Goal: Communication & Community: Answer question/provide support

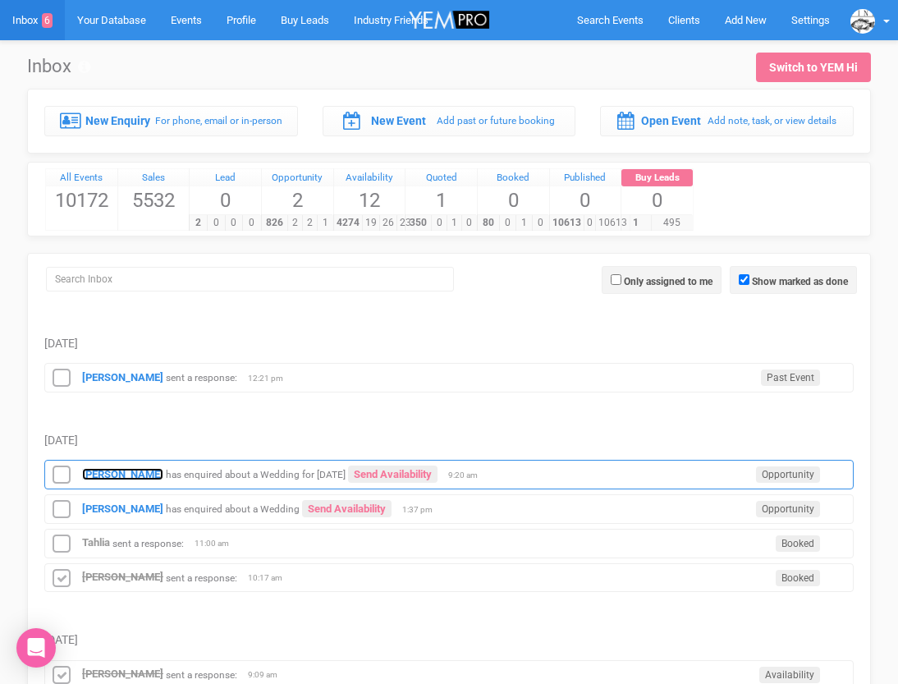
click at [106, 471] on strong "[PERSON_NAME]" at bounding box center [122, 474] width 81 height 12
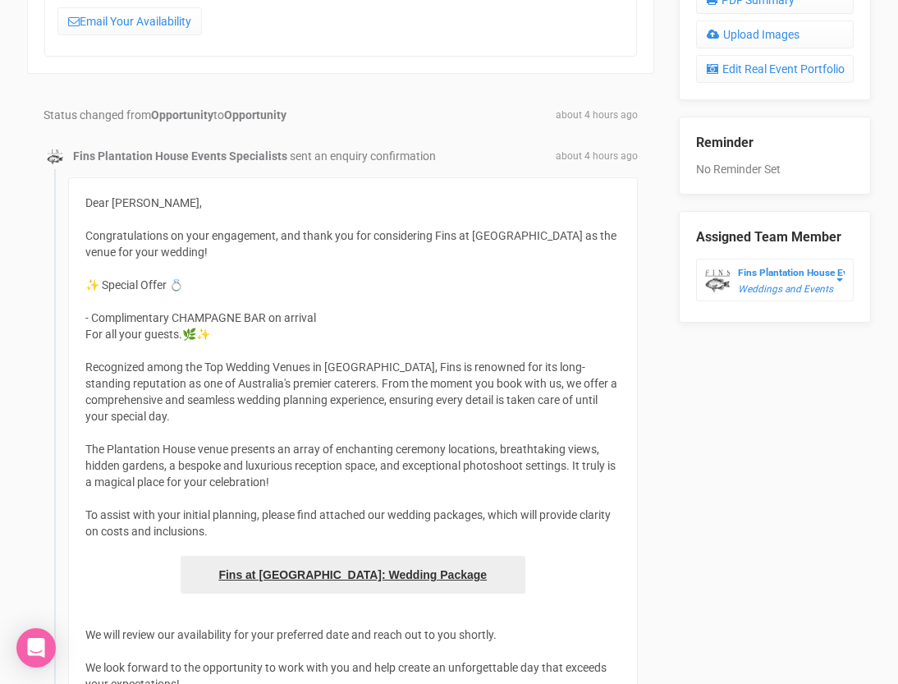
scroll to position [599, 0]
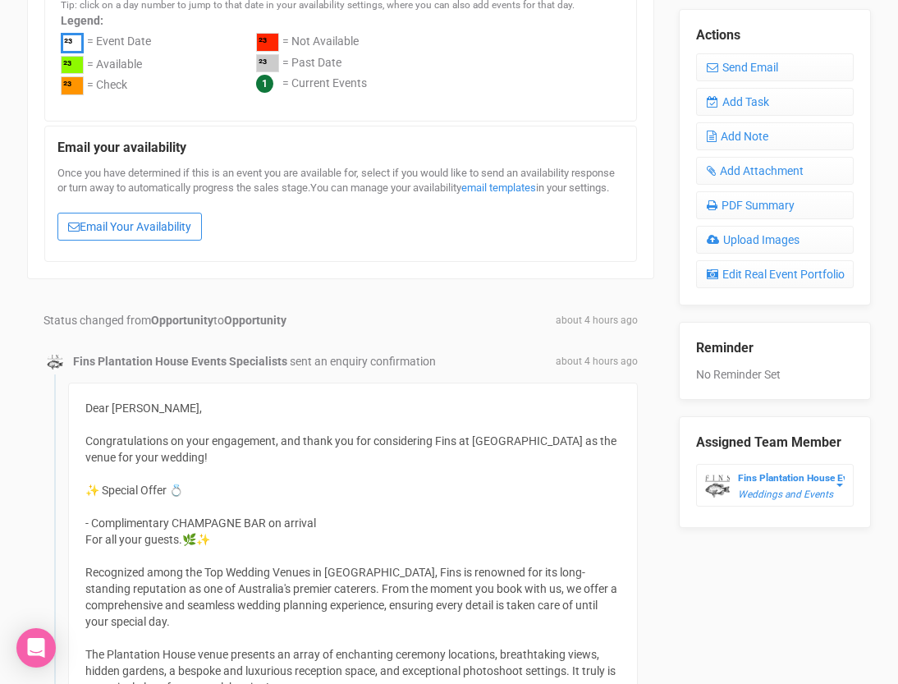
click at [148, 241] on link "Email Your Availability" at bounding box center [129, 227] width 145 height 28
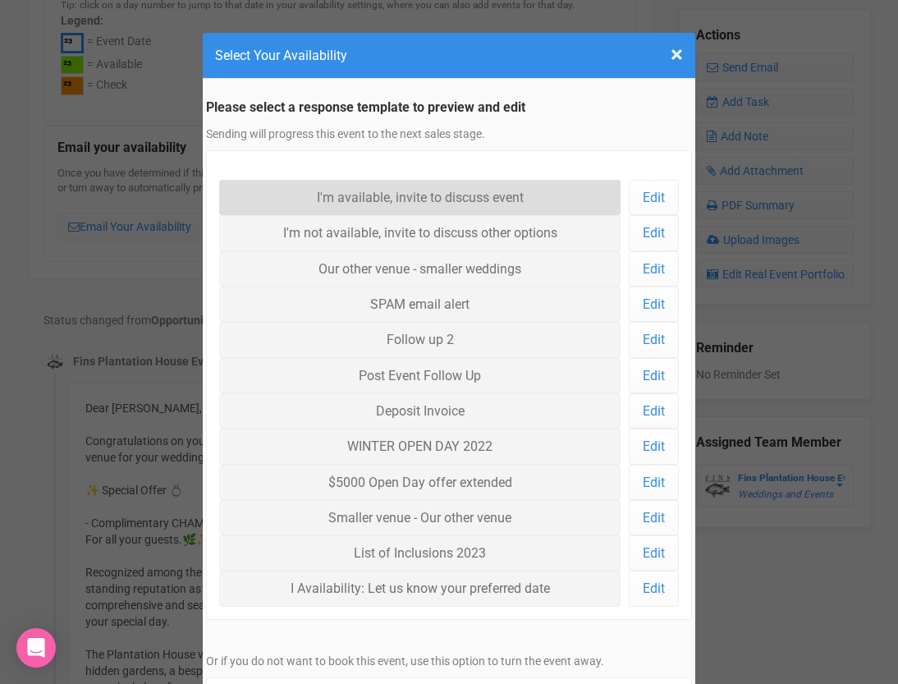
click at [337, 200] on link "I'm available, invite to discuss event" at bounding box center [419, 197] width 401 height 35
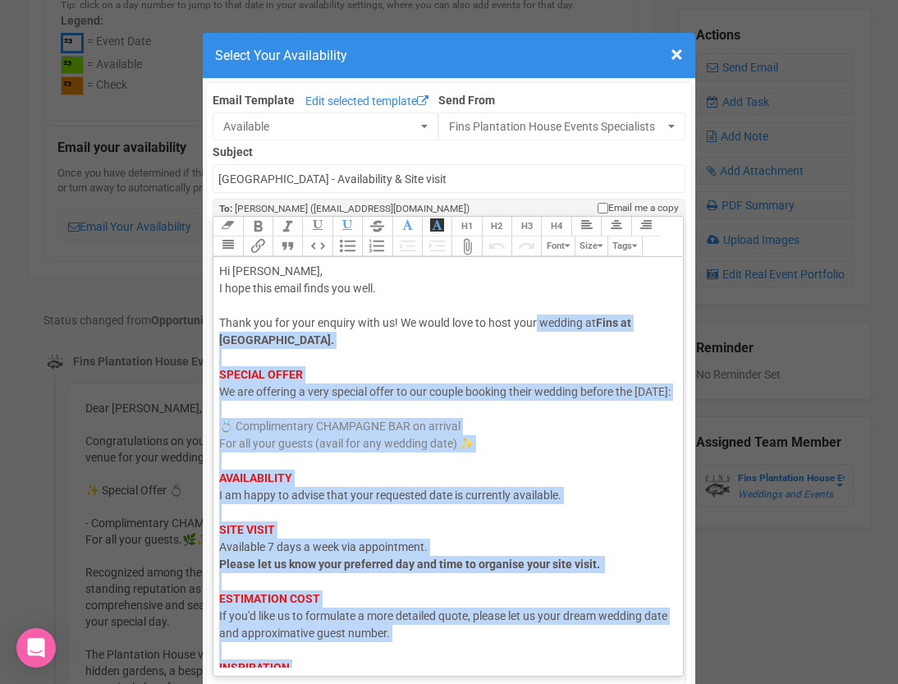
scroll to position [84, 0]
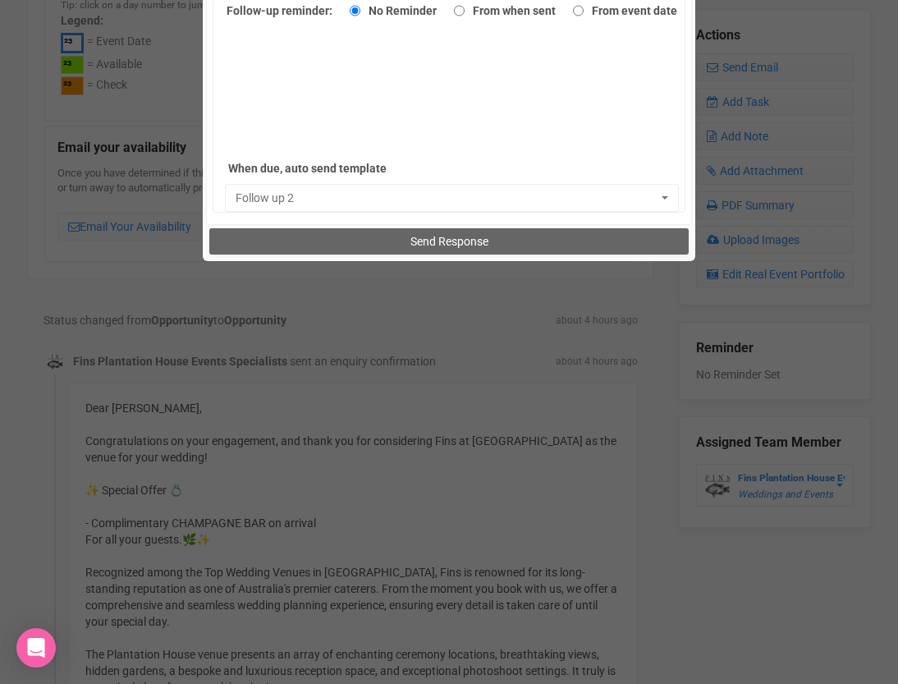
drag, startPoint x: 538, startPoint y: 321, endPoint x: 510, endPoint y: 747, distance: 427.0
click at [510, 683] on html "Search Events Clients Add New New Client New Event New Enquiry Settings Fins Pl…" at bounding box center [449, 453] width 898 height 2105
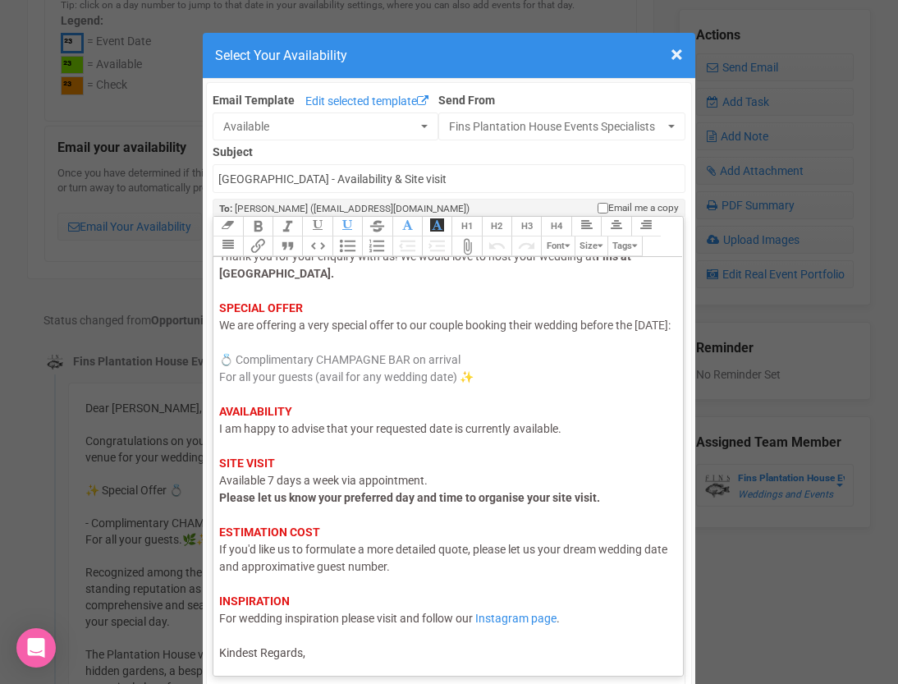
scroll to position [0, 0]
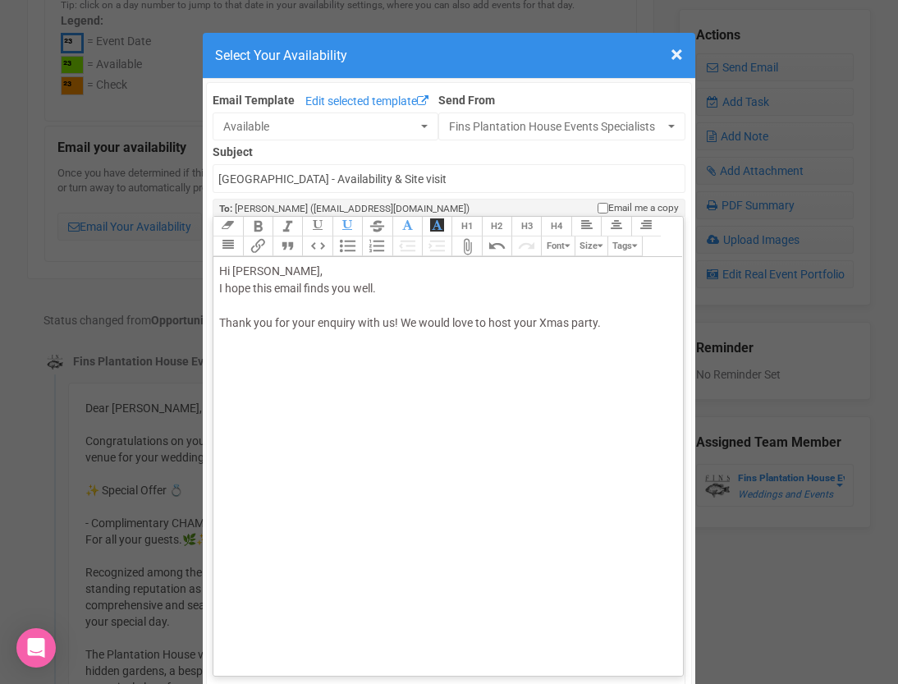
click at [391, 268] on div "Hi Rebecca, I hope this email finds you well. Thank you for your enquiry with u…" at bounding box center [445, 306] width 452 height 86
click at [321, 335] on div "Hi Rebecca, I hope this email finds you well. Thank you for your enquiry with u…" at bounding box center [445, 306] width 452 height 86
click at [236, 390] on div "Hi Rebecca, I hope this email finds you well. Thank you for your enquiry with u…" at bounding box center [445, 332] width 452 height 138
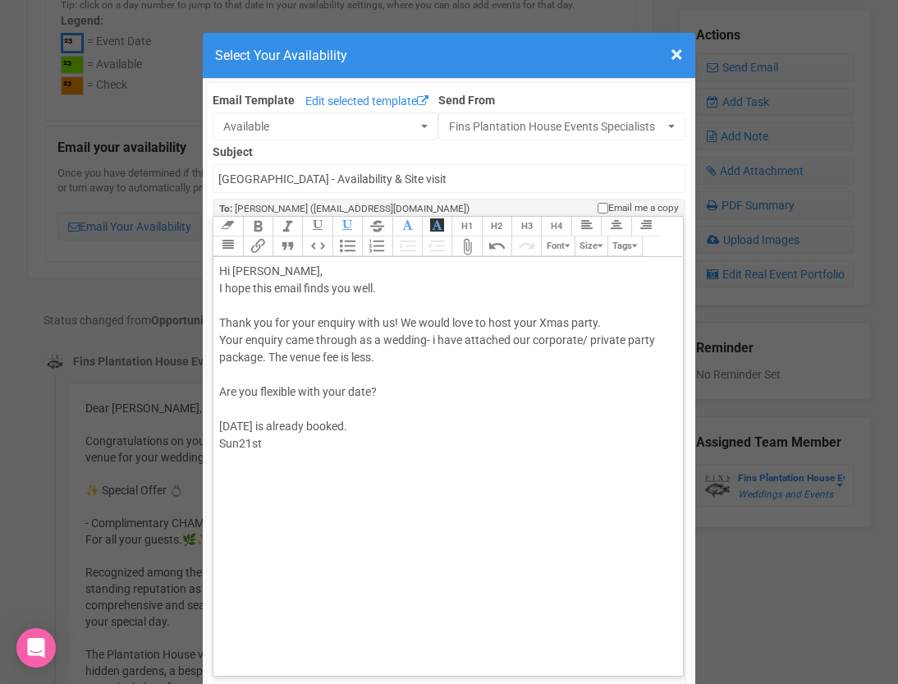
click at [239, 443] on span "Thank you for your enquiry with us! We would love to host your Xmas party. Your…" at bounding box center [437, 383] width 436 height 134
click at [286, 447] on div "Hi Rebecca, I hope this email finds you well. Thank you for your enquiry with u…" at bounding box center [445, 358] width 452 height 190
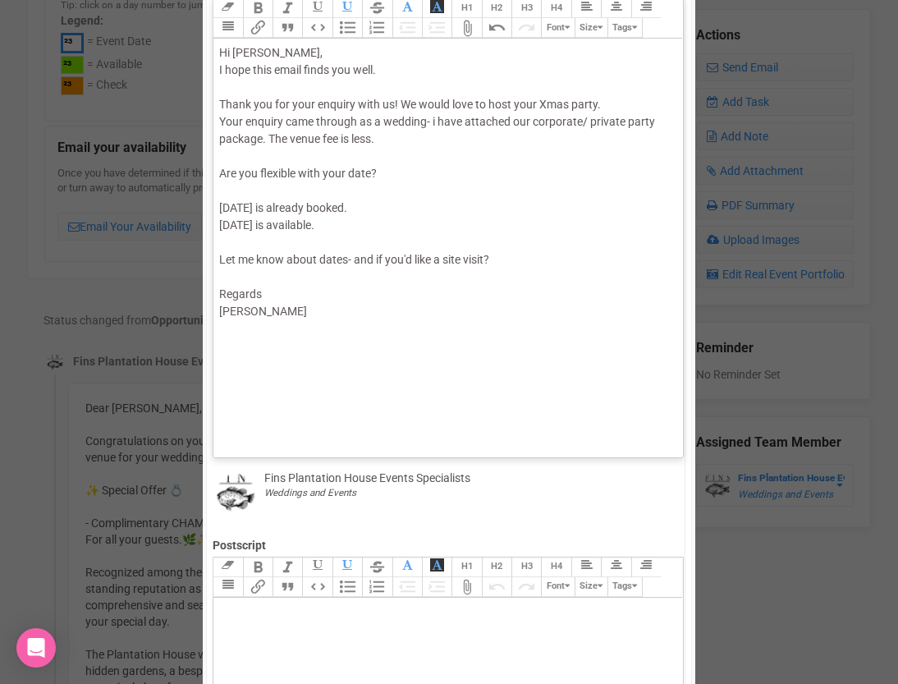
scroll to position [227, 0]
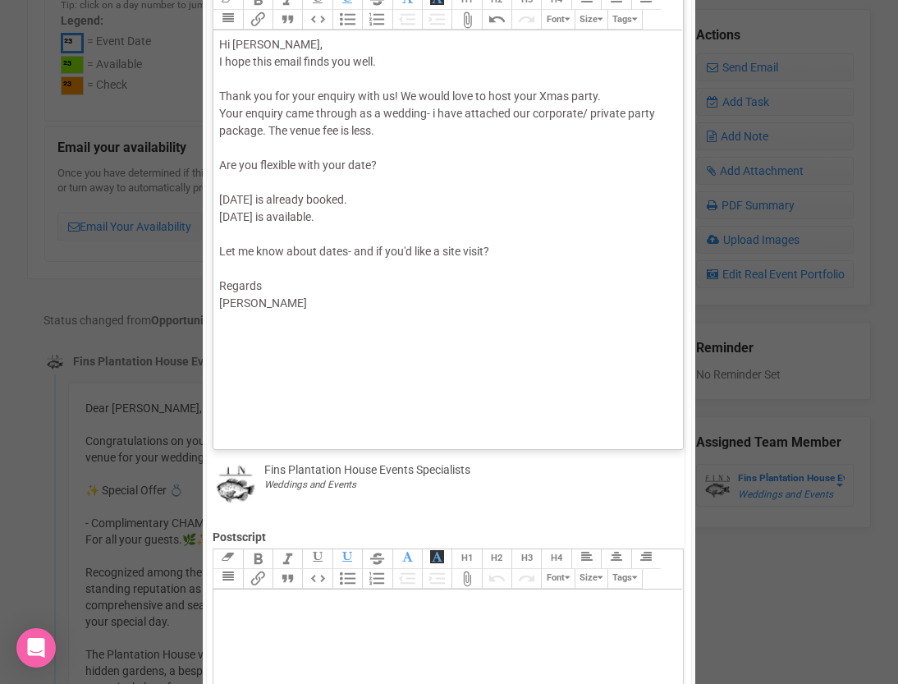
type trix-editor "<div><span style="color: rgb(95, 88, 88);">Hi Rebecca,</span><br><span style="c…"
click at [615, 15] on trix-toolbar "Link Unlink Bold Italic Strikethrough H1 H2 H3 H4 Link Quote Code Bullets Numbe…" at bounding box center [448, 10] width 470 height 40
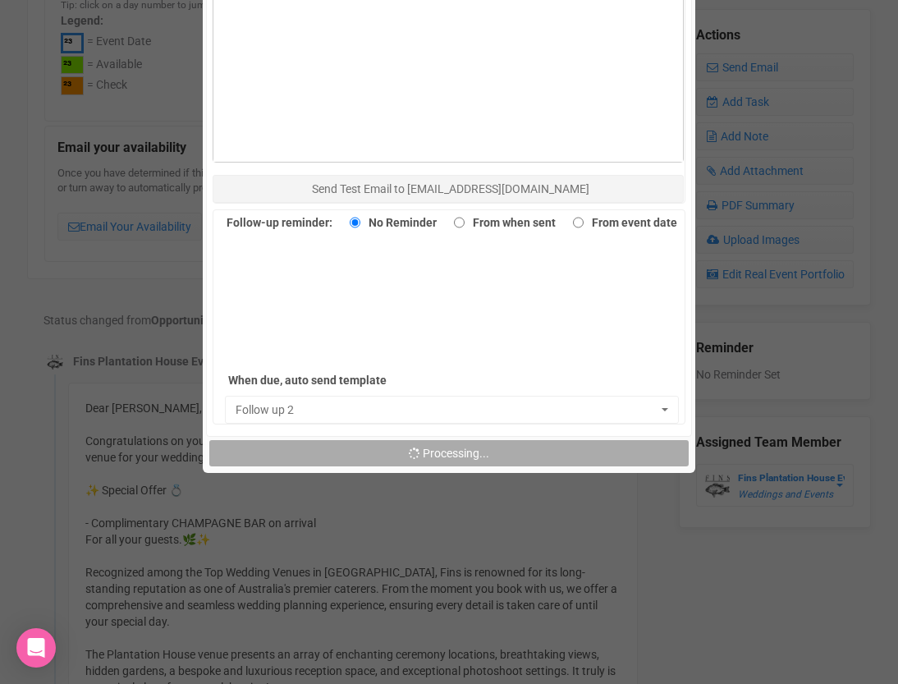
scroll to position [1085, 0]
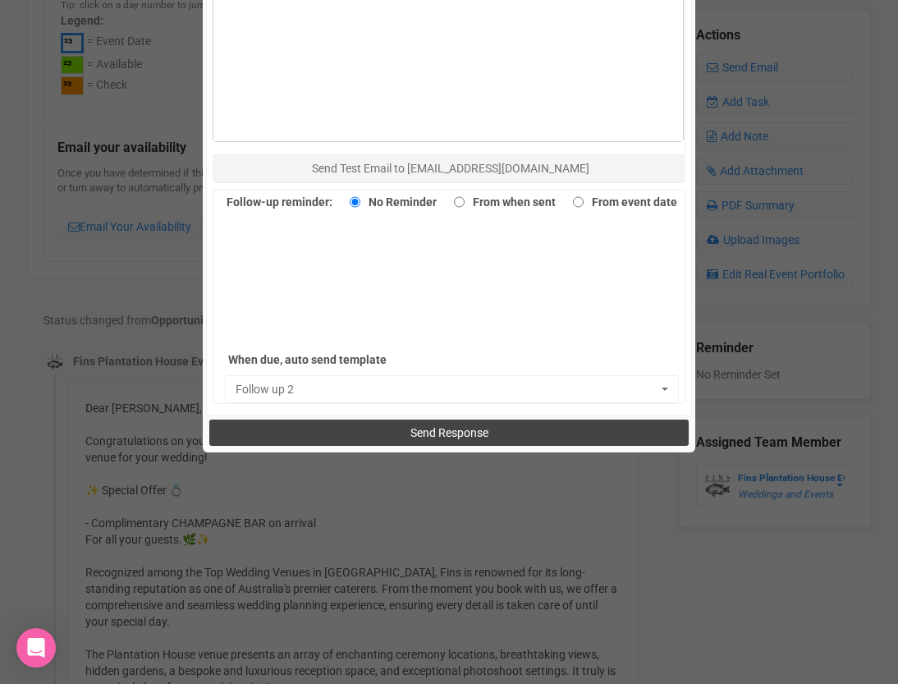
click at [292, 438] on button "Send Response" at bounding box center [448, 433] width 479 height 26
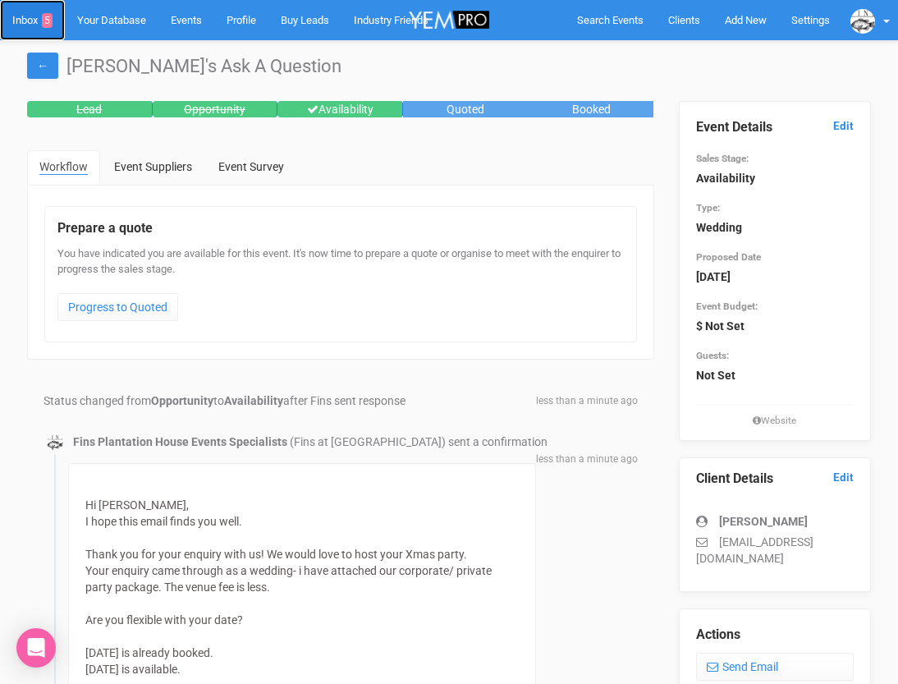
click at [32, 19] on link "Inbox 5" at bounding box center [32, 20] width 65 height 40
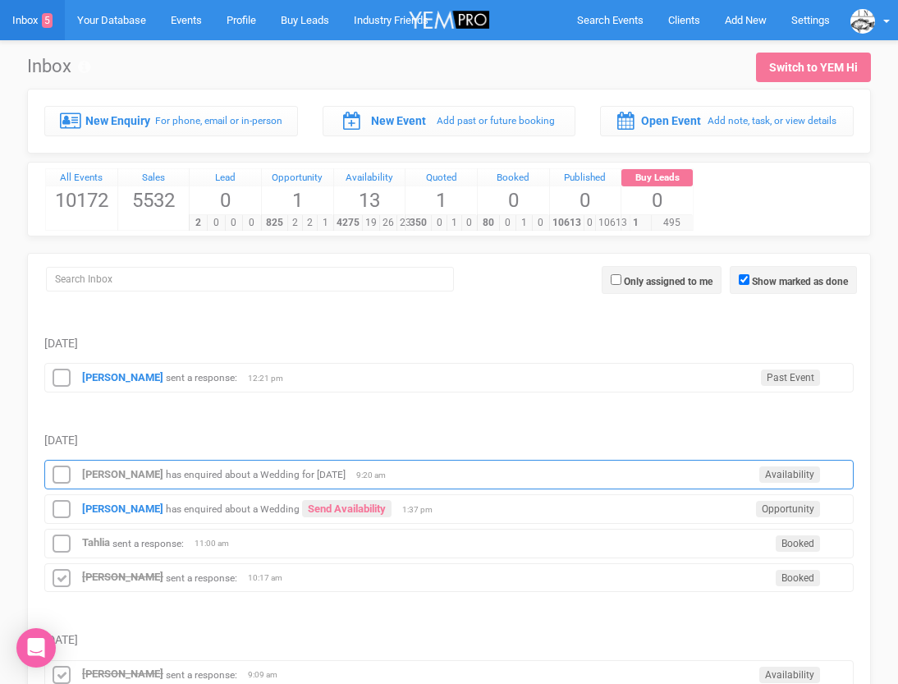
scroll to position [3, 0]
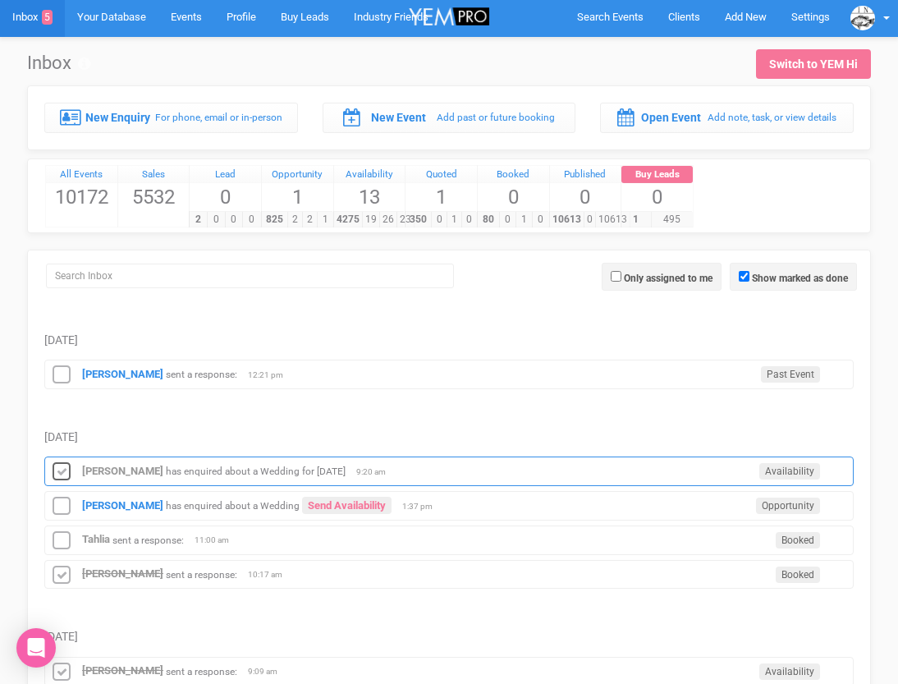
click at [64, 475] on icon at bounding box center [61, 471] width 25 height 21
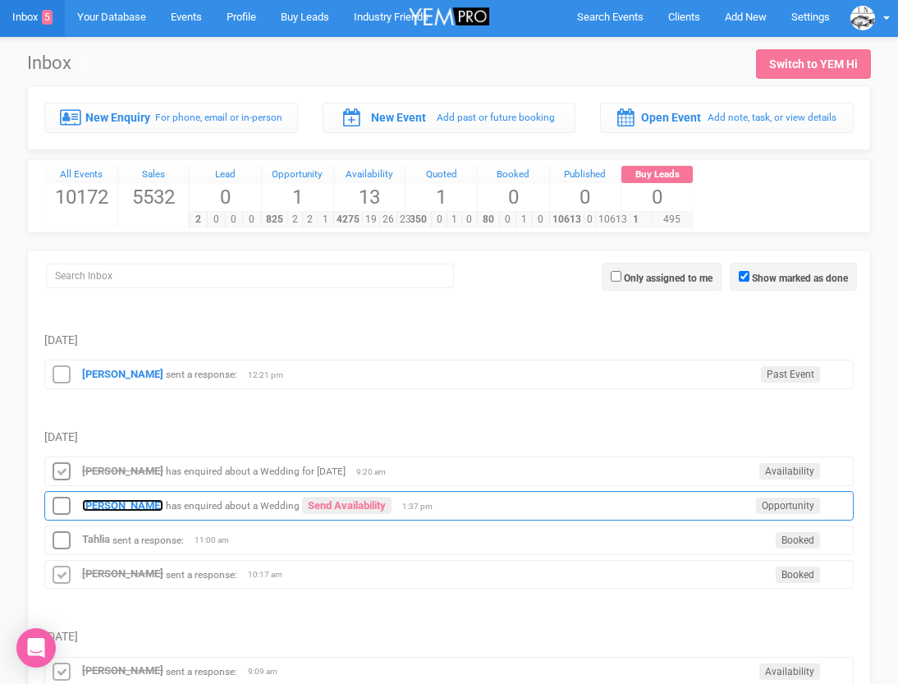
click at [89, 507] on strong "[PERSON_NAME]" at bounding box center [122, 505] width 81 height 12
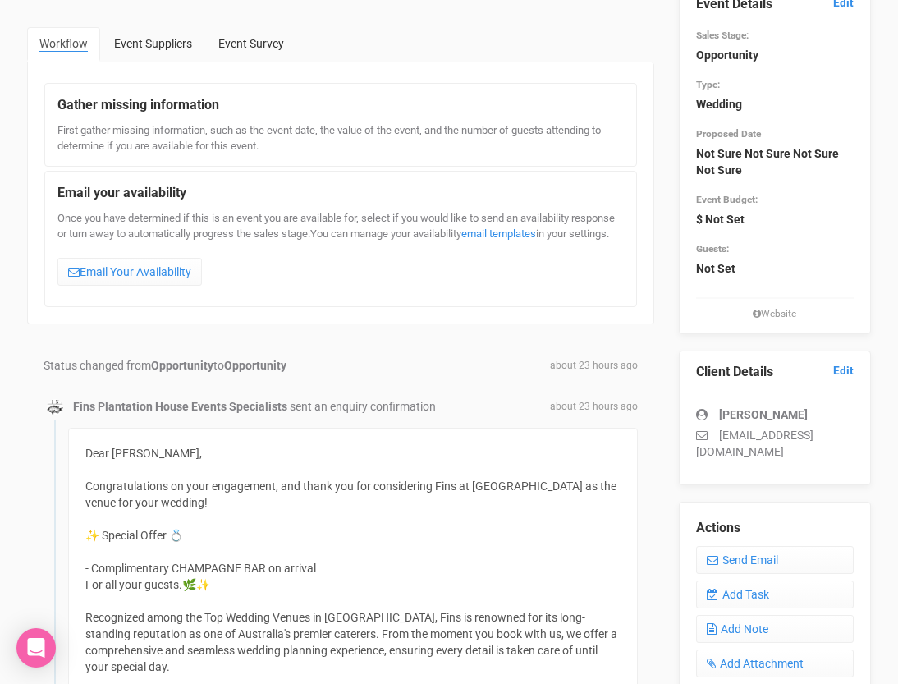
scroll to position [80, 0]
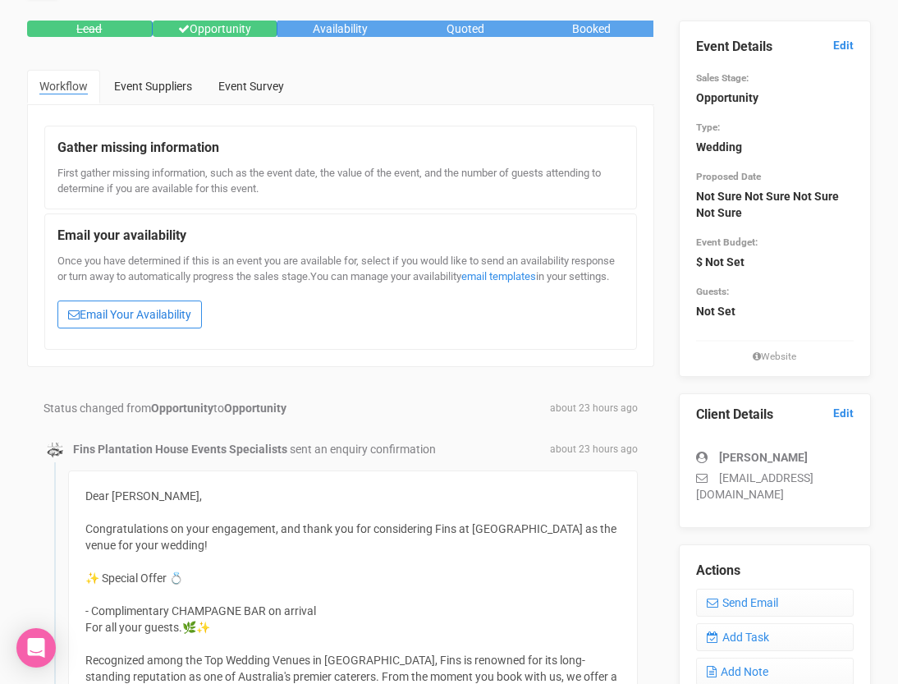
click at [91, 324] on link "Email Your Availability" at bounding box center [129, 314] width 145 height 28
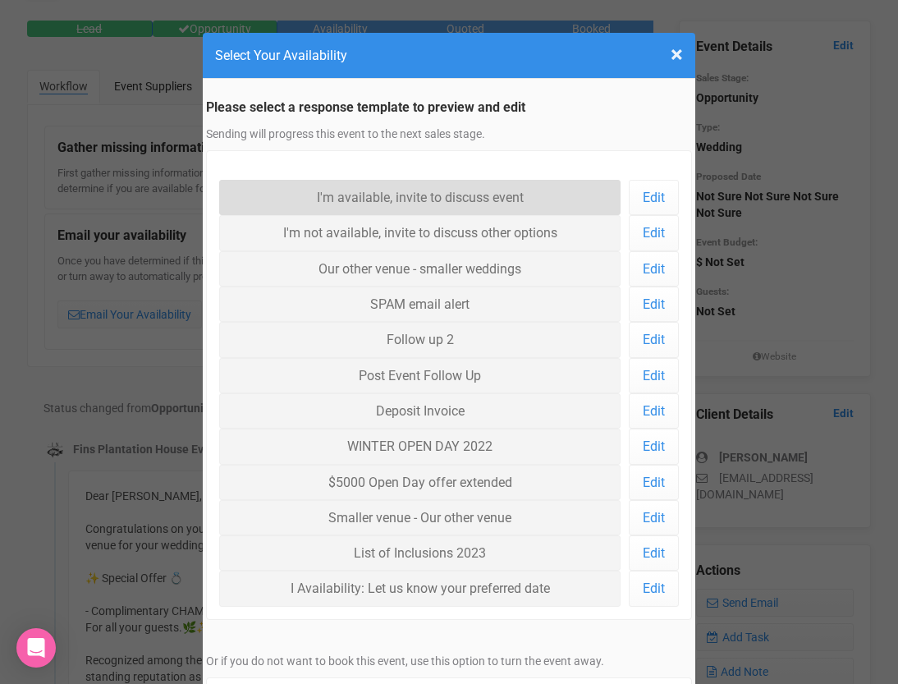
click at [369, 203] on link "I'm available, invite to discuss event" at bounding box center [419, 197] width 401 height 35
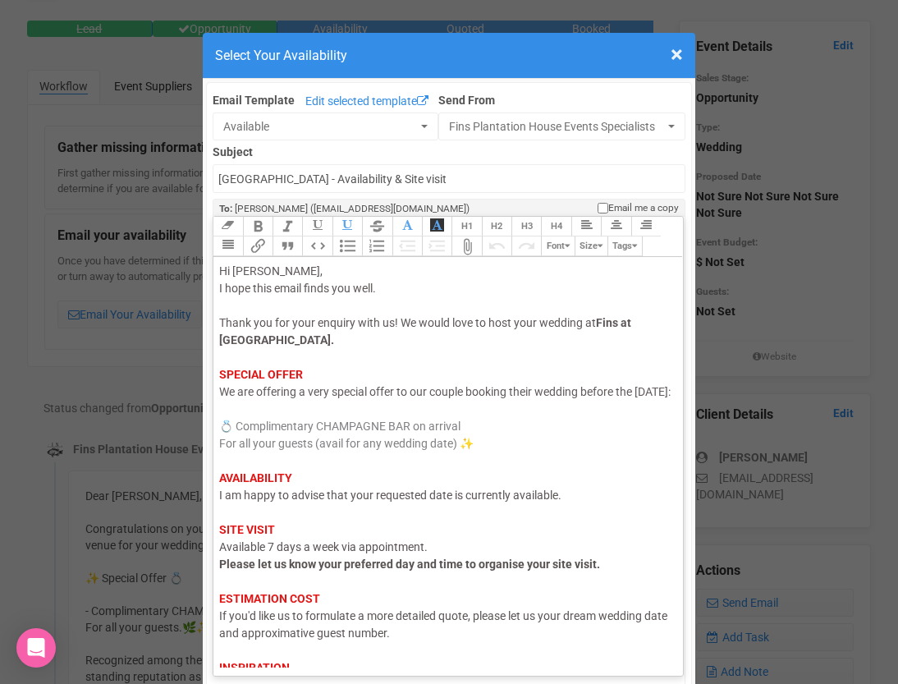
click at [241, 502] on span "I am happy to advise that your requested date is currently available." at bounding box center [390, 495] width 342 height 13
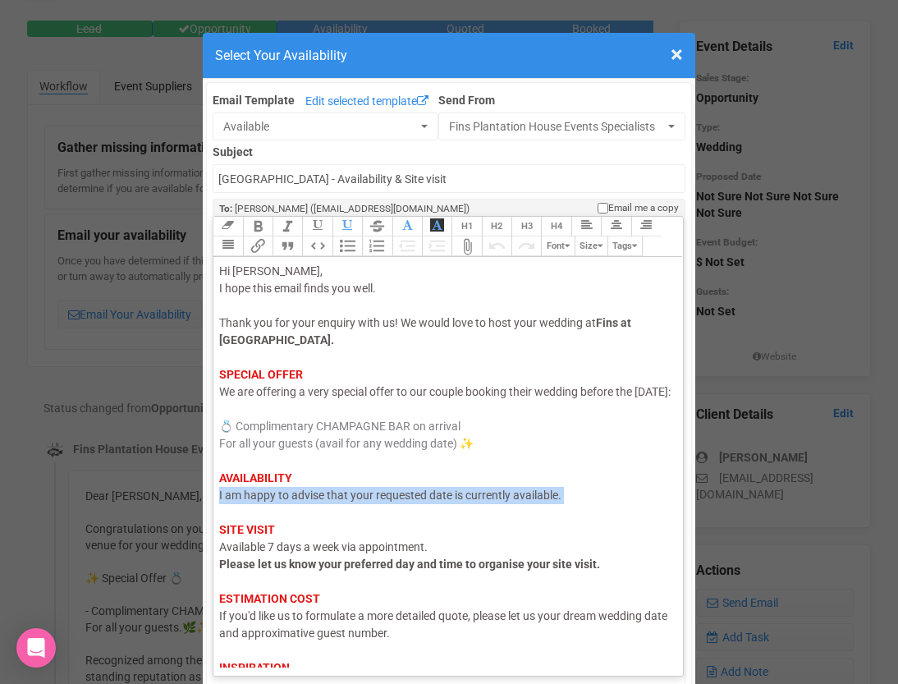
click at [241, 502] on span "I am happy to advise that your requested date is currently available." at bounding box center [390, 495] width 342 height 13
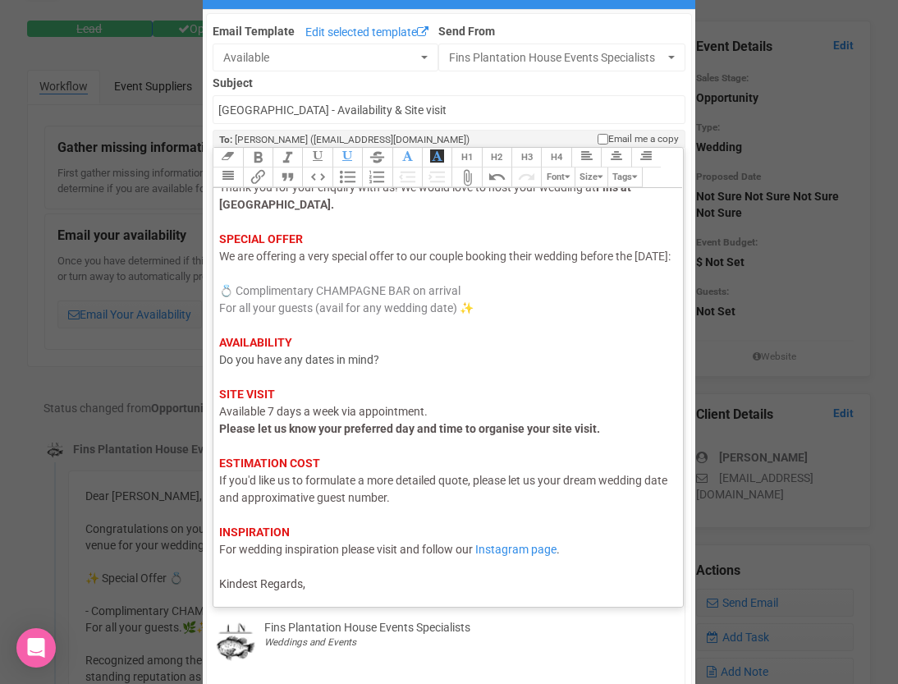
scroll to position [131, 0]
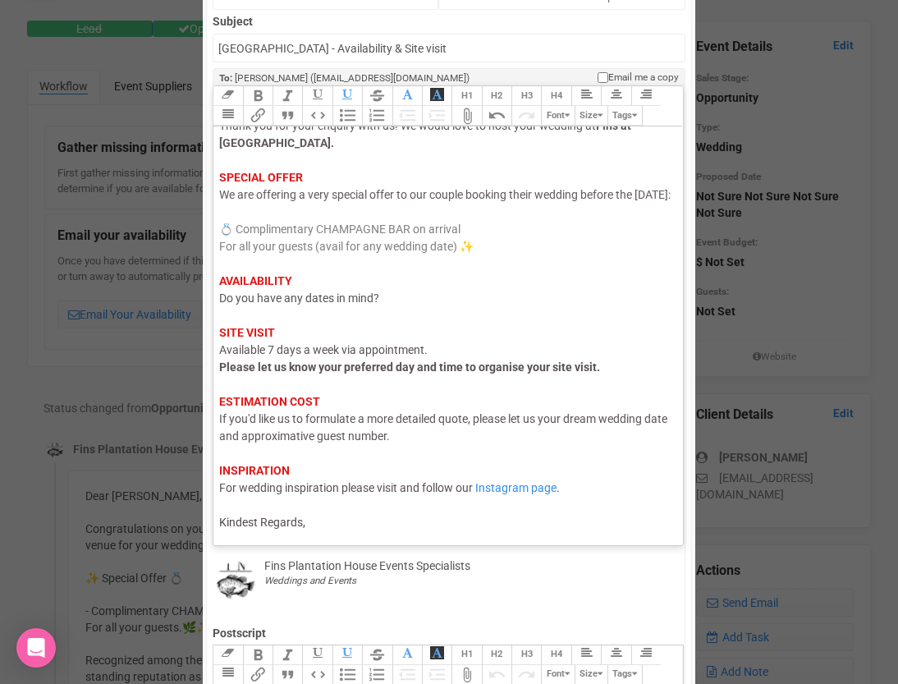
click at [314, 542] on div "Link Unlink Bold Italic Strikethrough H1 H2 H3 H4 Link Quote Code Bullets Numbe…" at bounding box center [448, 315] width 471 height 461
click at [322, 524] on div "Hi Ella, I hope this email finds you well. Thank you for your enquiry with us! …" at bounding box center [445, 299] width 452 height 466
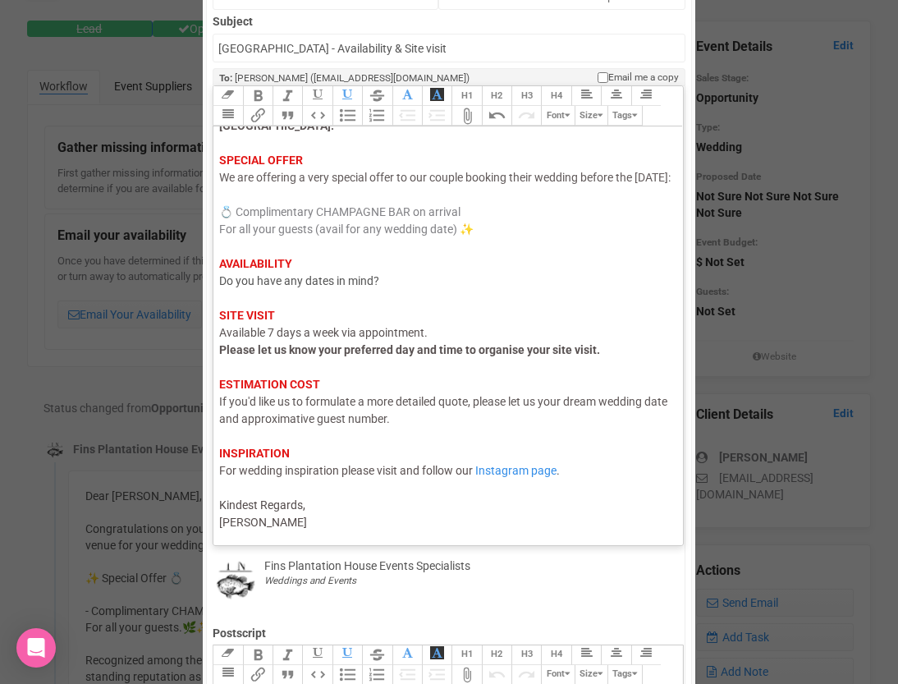
click at [227, 527] on span "Kindest Regards, morgan" at bounding box center [263, 513] width 88 height 30
type trix-editor "<div><span style="color: rgb(95, 88, 88);">Hi Ella,</span><br><span style="colo…"
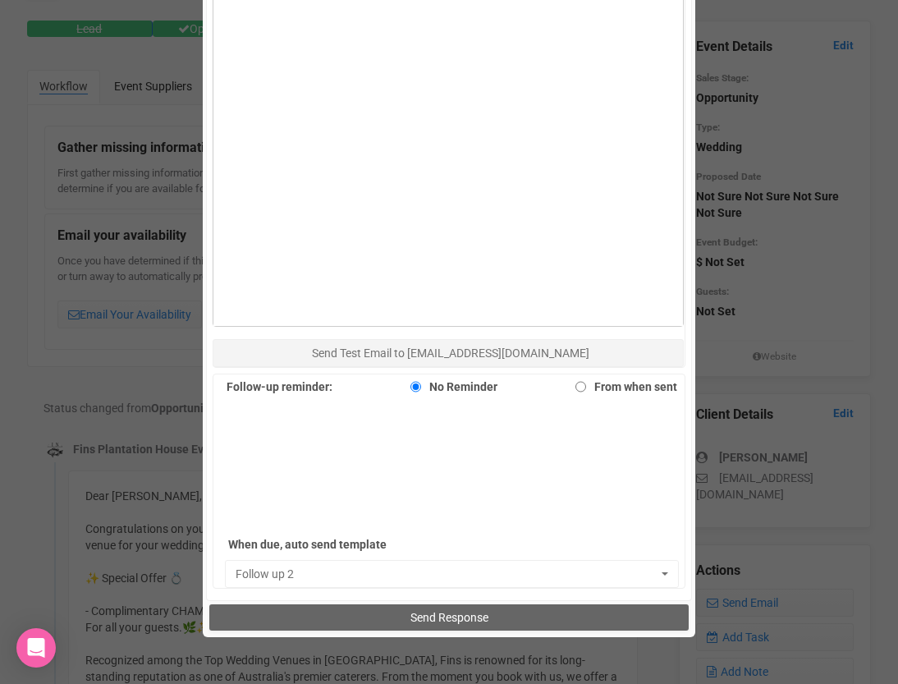
scroll to position [966, 0]
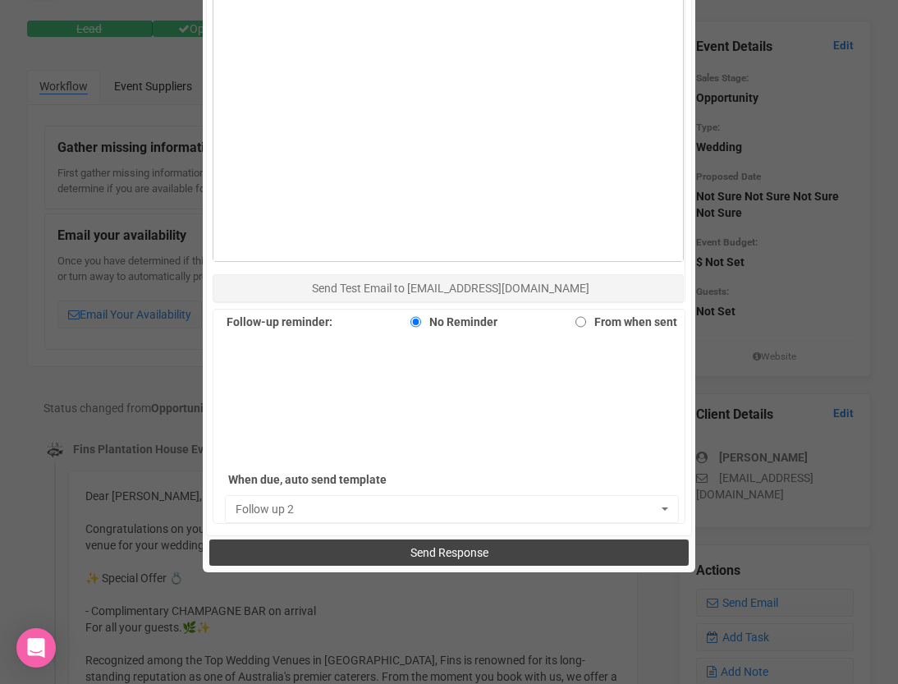
click at [382, 544] on button "Send Response" at bounding box center [448, 552] width 479 height 26
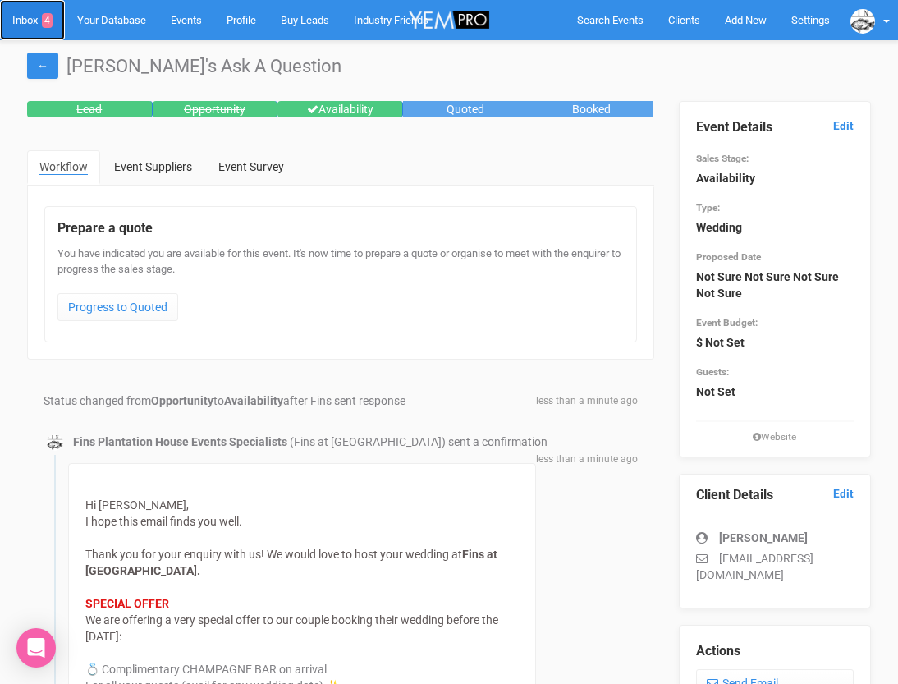
click at [25, 17] on link "Inbox 4" at bounding box center [32, 20] width 65 height 40
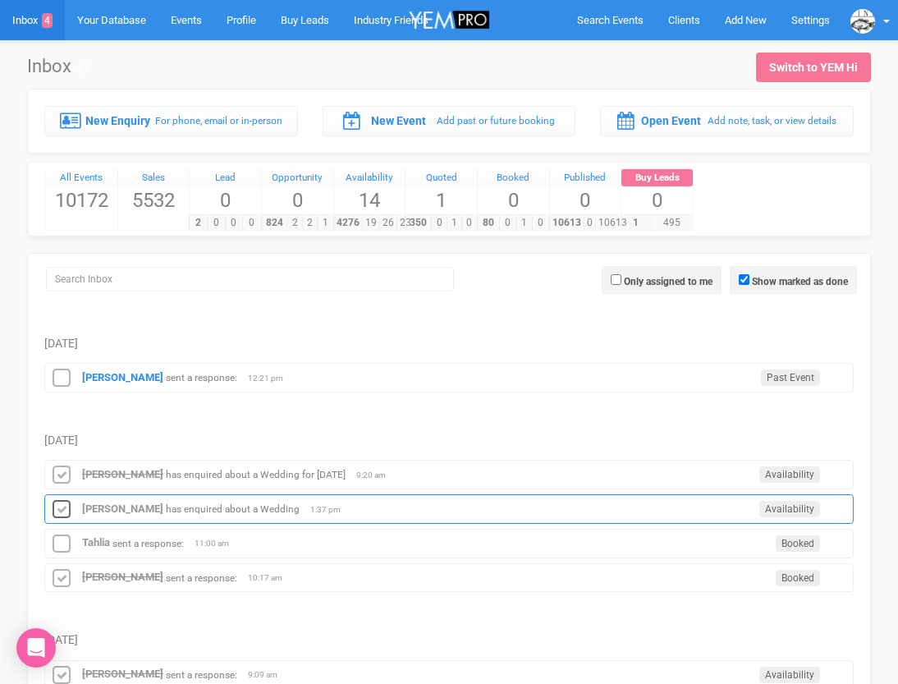
click at [64, 512] on icon at bounding box center [61, 509] width 25 height 21
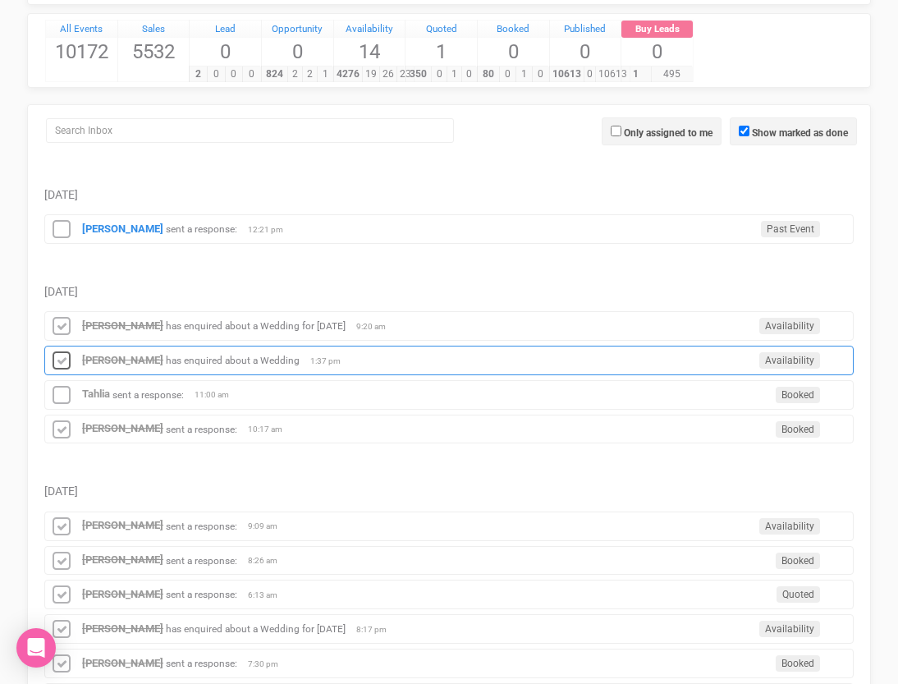
scroll to position [240, 0]
